Goal: Transaction & Acquisition: Download file/media

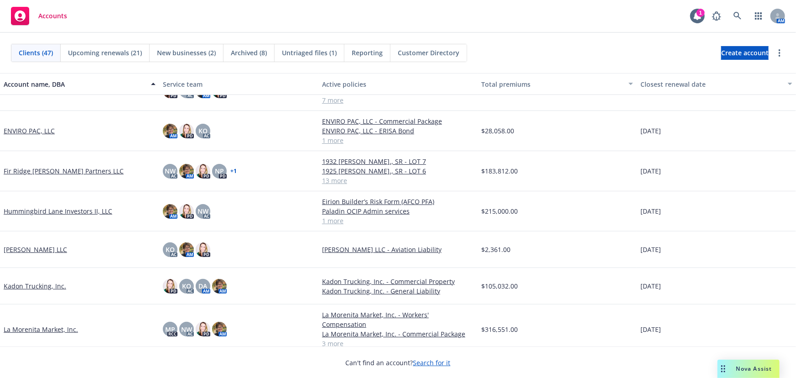
scroll to position [497, 0]
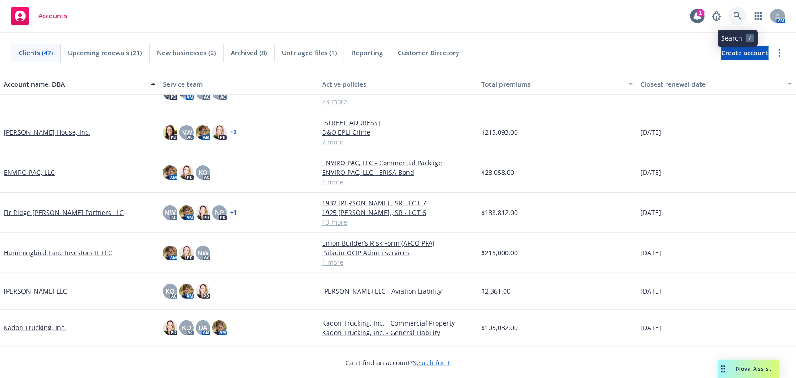
click at [737, 16] on icon at bounding box center [738, 16] width 8 height 8
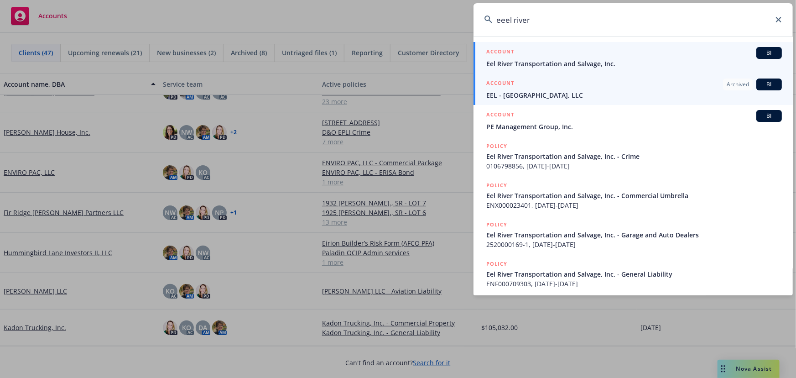
type input "eeel river"
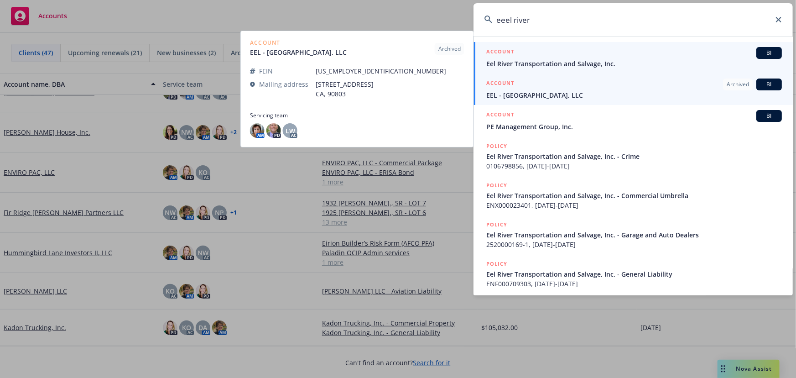
click at [716, 61] on span "Eel River Transportation and Salvage, Inc." at bounding box center [634, 64] width 296 height 10
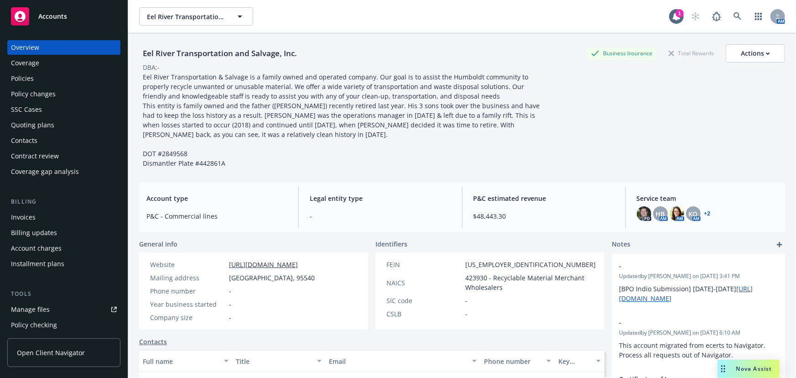
click at [704, 212] on link "+ 2" at bounding box center [707, 213] width 6 height 5
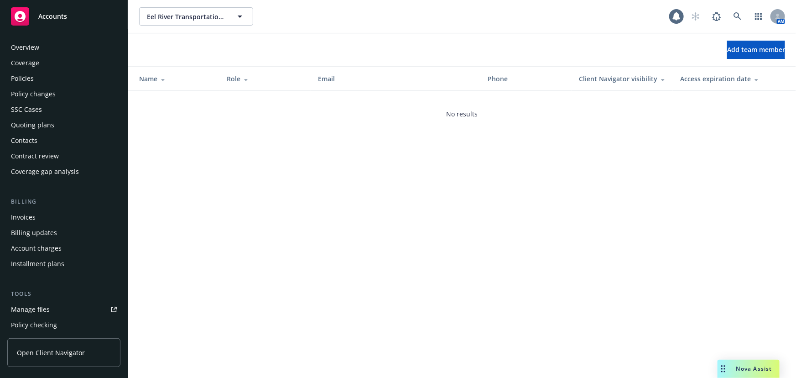
scroll to position [247, 0]
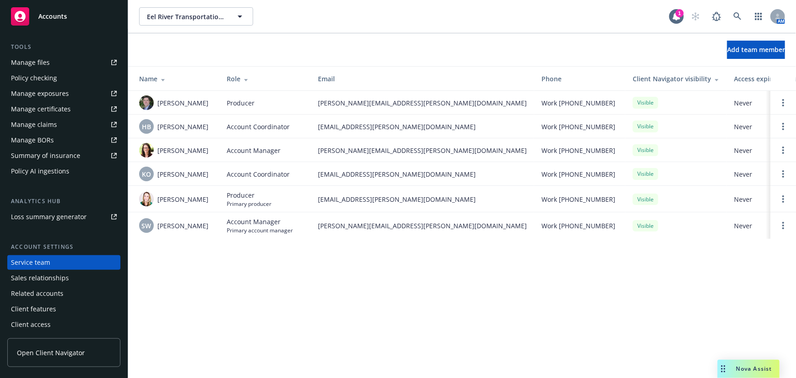
click at [60, 18] on span "Accounts" at bounding box center [52, 16] width 29 height 7
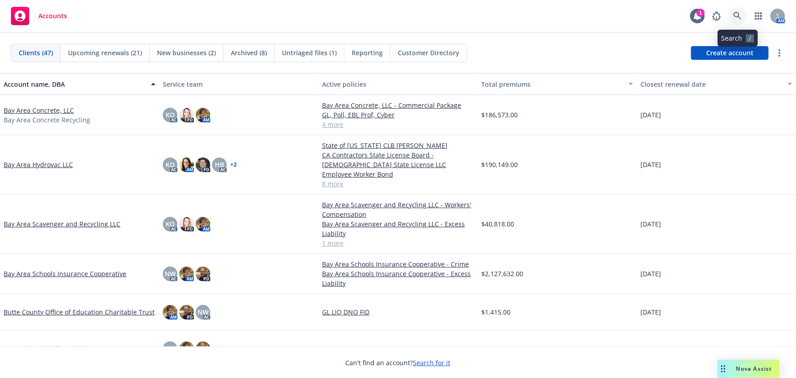
click at [737, 18] on icon at bounding box center [738, 16] width 8 height 8
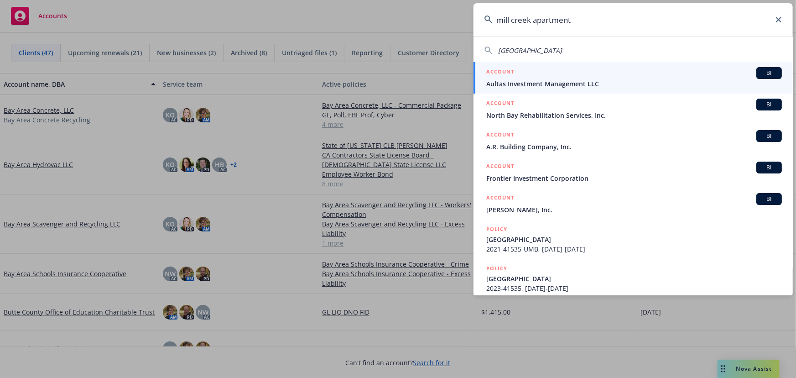
click at [521, 51] on span "Mill Creek Apartments" at bounding box center [530, 50] width 64 height 9
type input "Mill Creek Apartments"
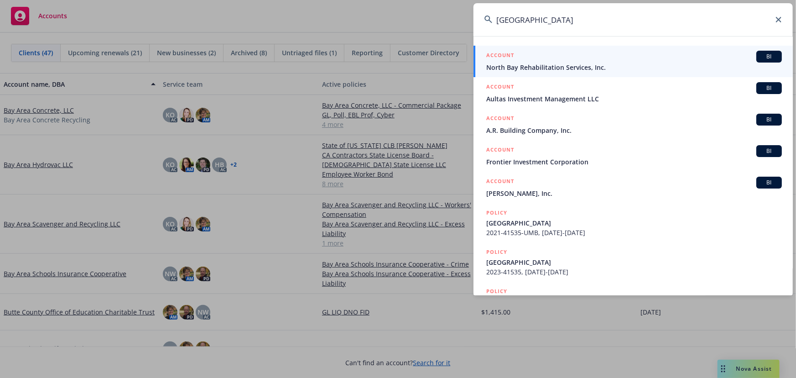
click at [544, 68] on span "North Bay Rehabilitation Services, Inc." at bounding box center [634, 68] width 296 height 10
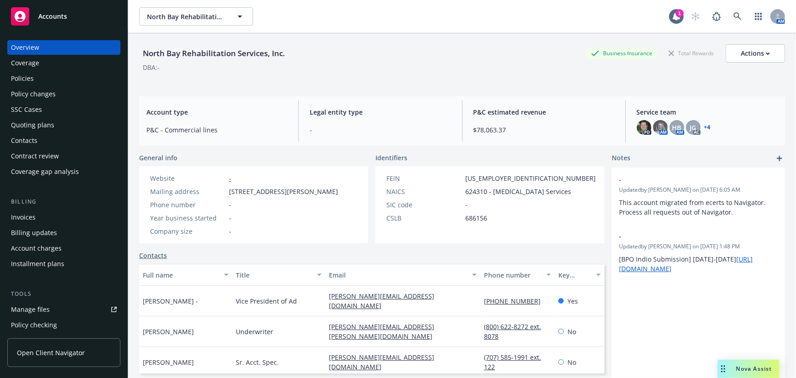
click at [19, 83] on div "Policies" at bounding box center [22, 78] width 23 height 15
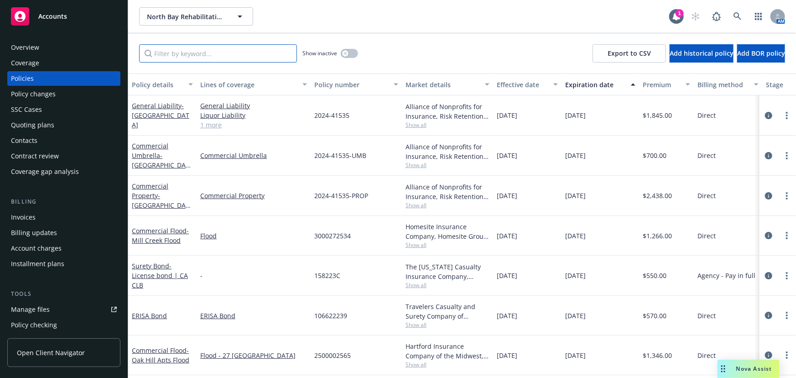
click at [192, 50] on input "Filter by keyword..." at bounding box center [218, 53] width 158 height 18
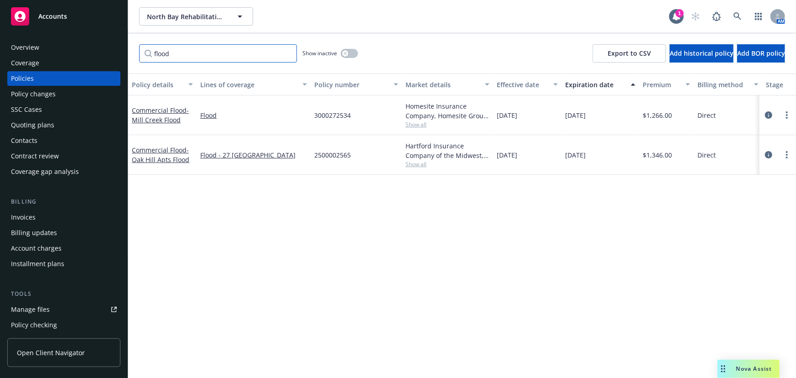
type input "flood"
click at [23, 47] on div "Overview" at bounding box center [25, 47] width 28 height 15
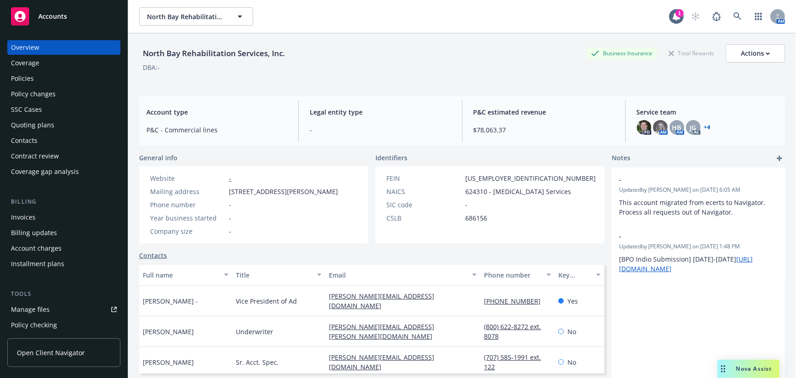
click at [704, 128] on link "+ 4" at bounding box center [707, 127] width 6 height 5
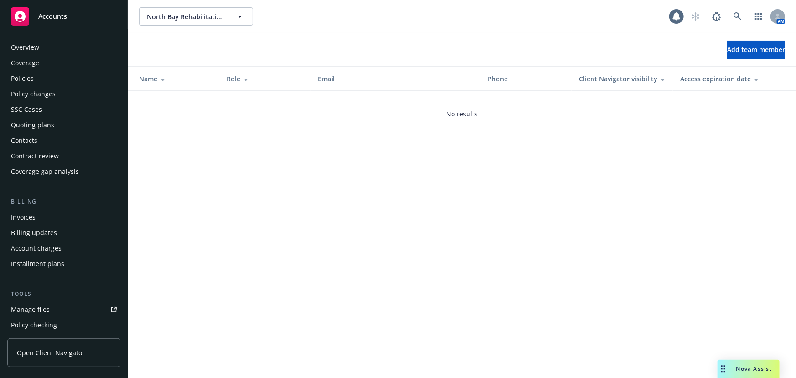
scroll to position [247, 0]
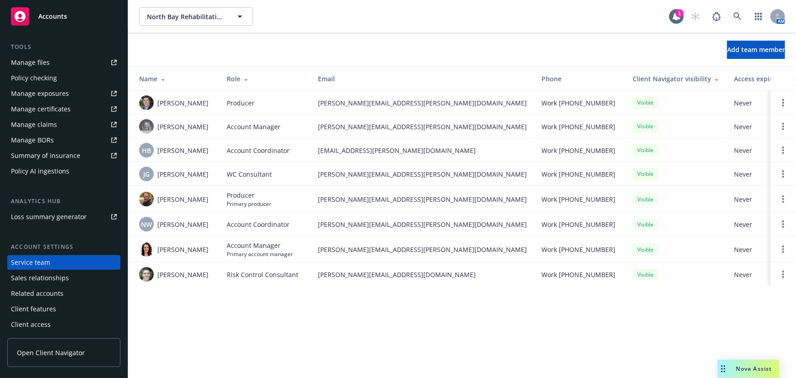
click at [52, 21] on div "Accounts" at bounding box center [64, 16] width 106 height 18
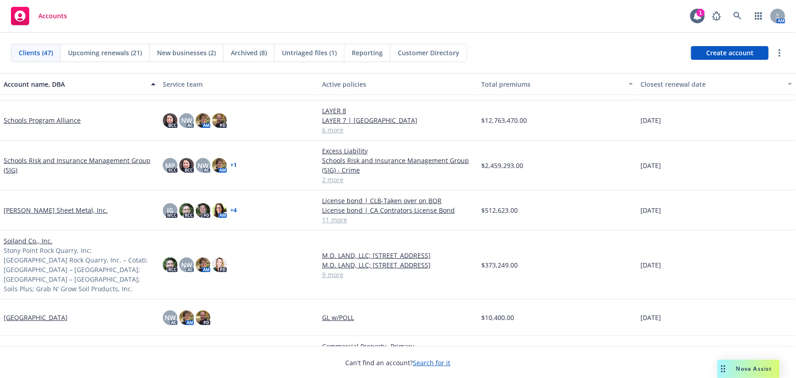
scroll to position [1286, 0]
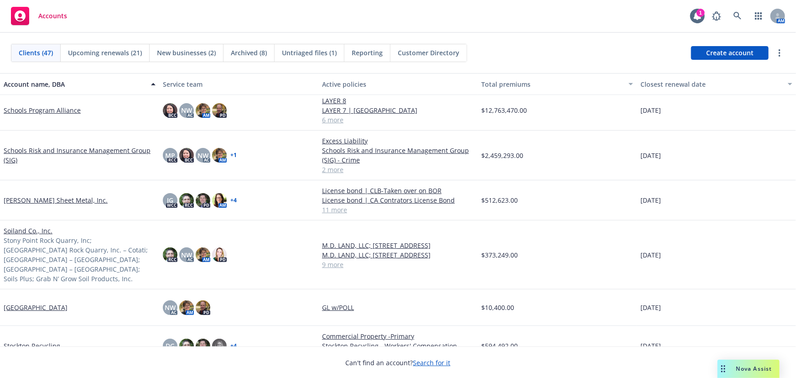
click at [33, 199] on link "[PERSON_NAME] Sheet Metal, Inc." at bounding box center [56, 200] width 104 height 10
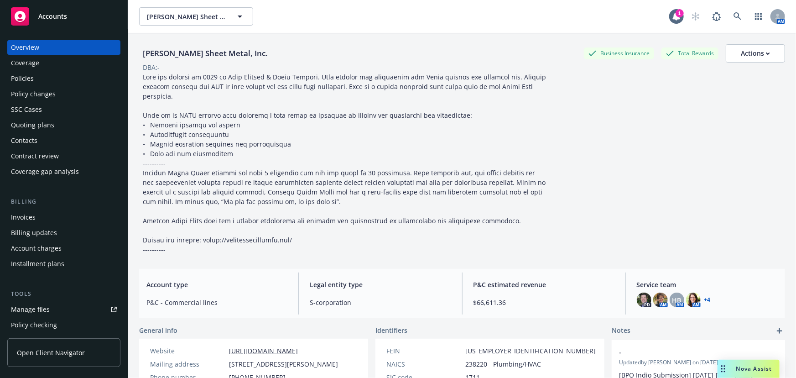
click at [29, 124] on div "Quoting plans" at bounding box center [32, 125] width 43 height 15
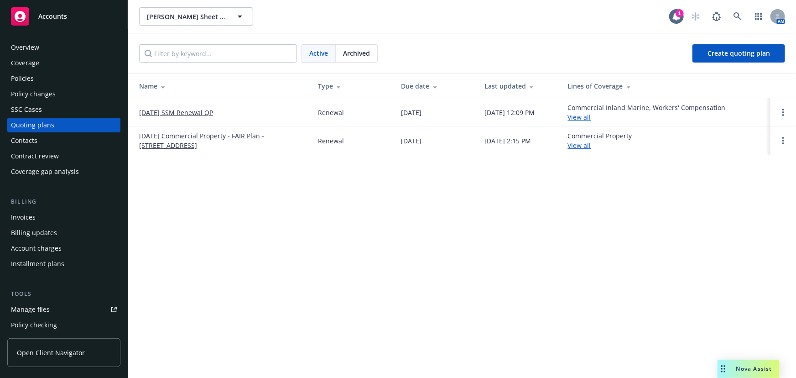
click at [172, 109] on link "[DATE] SSM Renewal QP" at bounding box center [176, 113] width 74 height 10
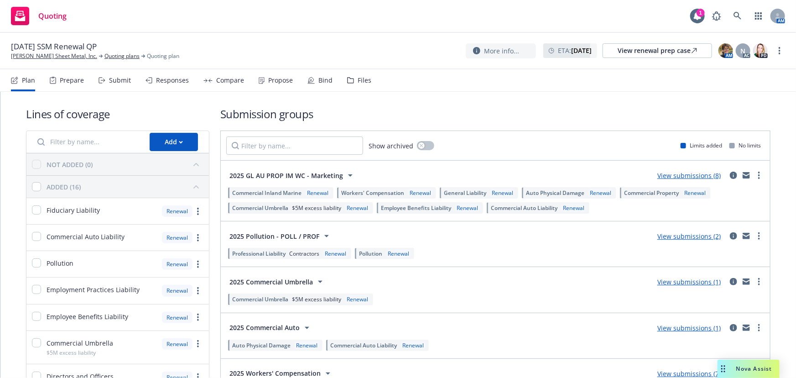
click at [692, 175] on link "View submissions (8)" at bounding box center [688, 175] width 63 height 9
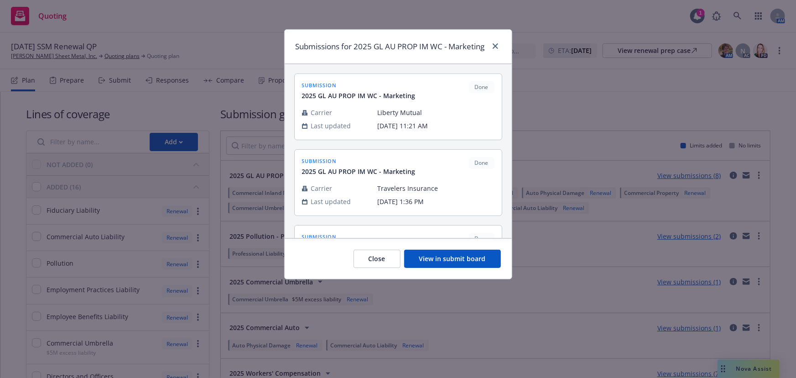
click at [461, 268] on button "View in submit board" at bounding box center [452, 259] width 97 height 18
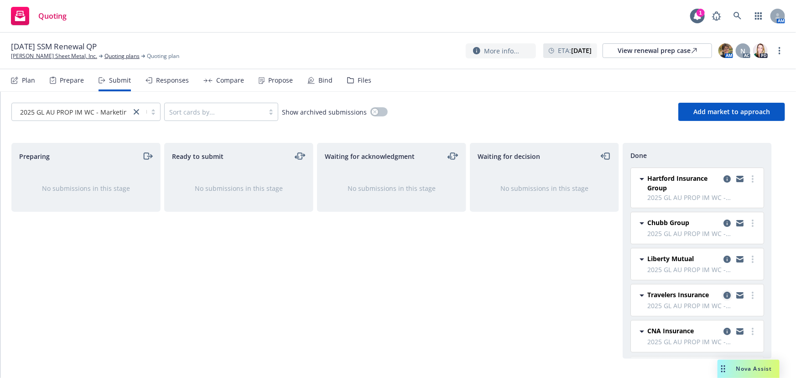
click at [724, 292] on icon "copy logging email" at bounding box center [727, 295] width 7 height 7
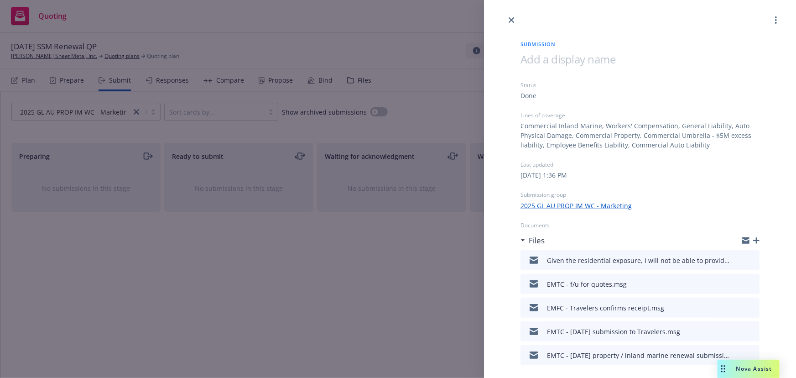
scroll to position [31, 0]
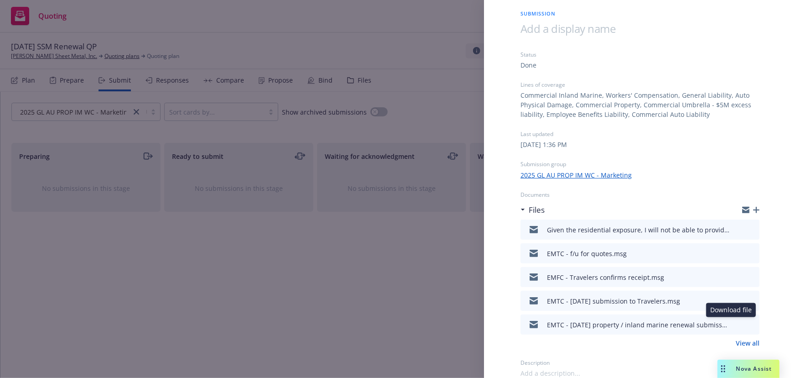
click at [733, 324] on icon "download file" at bounding box center [736, 322] width 6 height 5
click at [725, 300] on div "EMTC - 10/1/2025 submission to Travelers.msg" at bounding box center [640, 301] width 239 height 20
click at [733, 300] on icon "download file" at bounding box center [736, 298] width 6 height 5
